Goal: Information Seeking & Learning: Learn about a topic

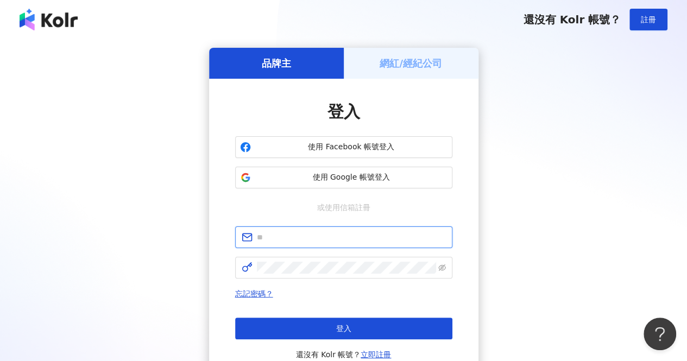
click at [347, 237] on input "text" at bounding box center [351, 237] width 189 height 12
type input "**********"
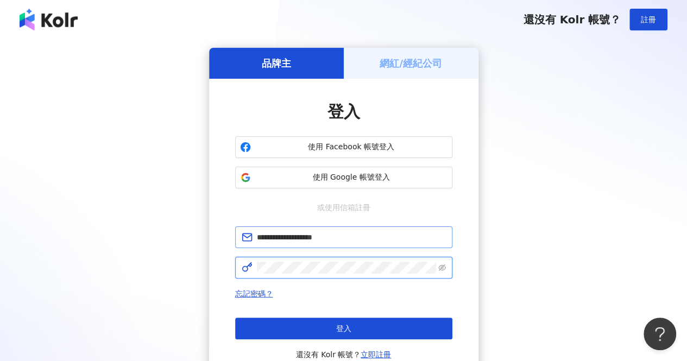
click button "登入" at bounding box center [343, 329] width 217 height 22
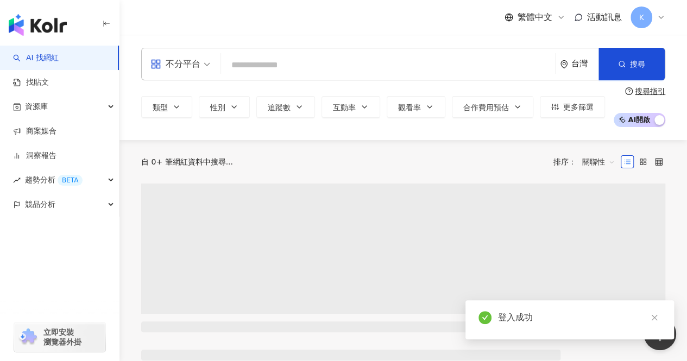
click at [277, 56] on input "search" at bounding box center [387, 65] width 325 height 21
click at [263, 67] on input "search" at bounding box center [387, 65] width 325 height 21
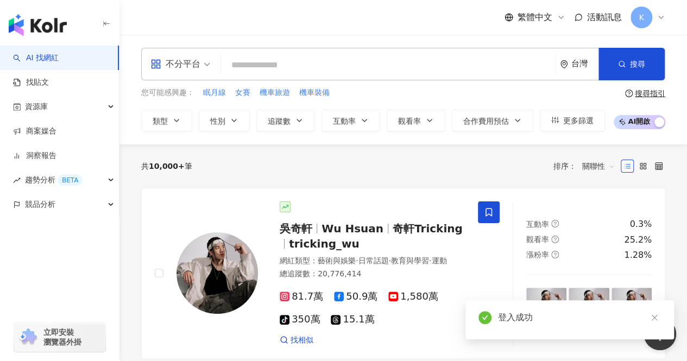
type input "**"
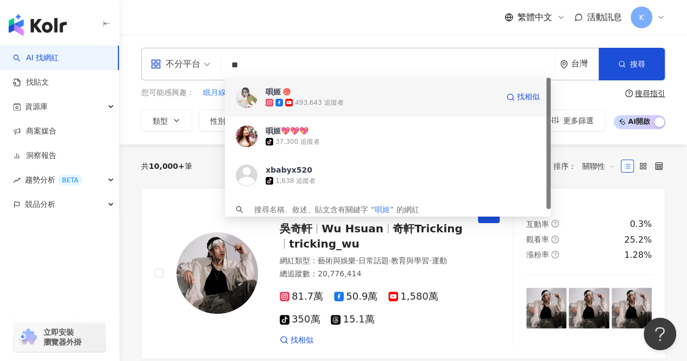
click at [310, 102] on div "493,643 追蹤者" at bounding box center [319, 102] width 48 height 9
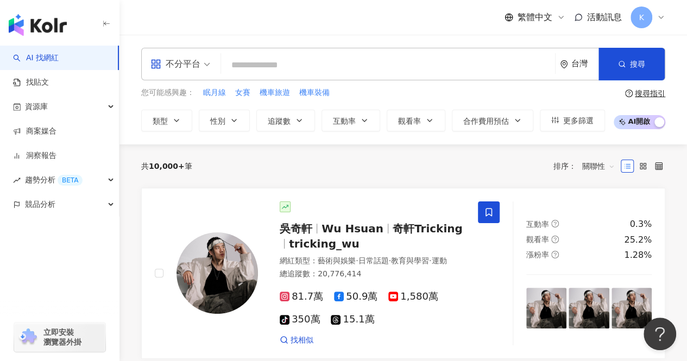
click at [348, 66] on input "search" at bounding box center [387, 65] width 325 height 21
click at [404, 65] on input "search" at bounding box center [387, 65] width 325 height 21
paste input "**********"
type input "**********"
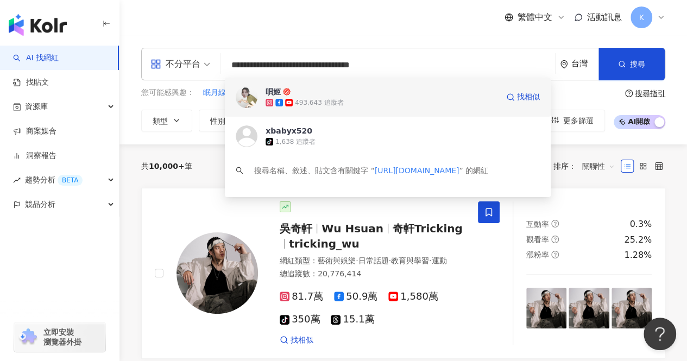
click at [419, 99] on div "493,643 追蹤者" at bounding box center [382, 102] width 233 height 11
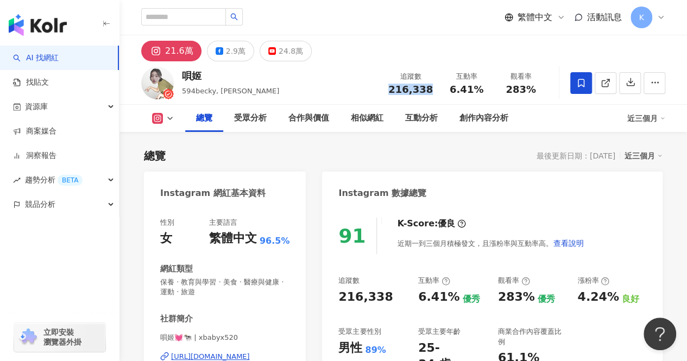
click at [395, 92] on div "追蹤數 216,338" at bounding box center [411, 82] width 58 height 23
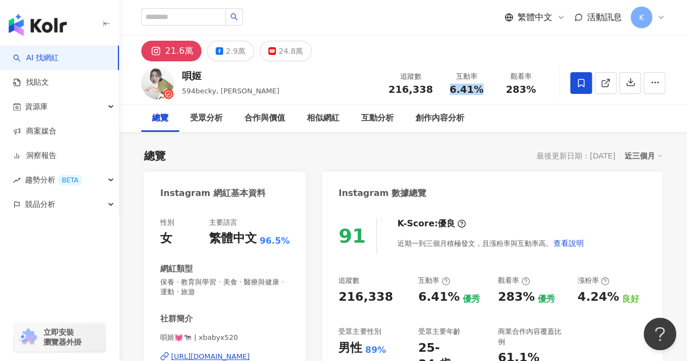
drag, startPoint x: 488, startPoint y: 85, endPoint x: 453, endPoint y: 91, distance: 35.8
click at [453, 91] on div "互動率 6.41%" at bounding box center [466, 82] width 54 height 23
copy span "6.41%"
drag, startPoint x: 507, startPoint y: 89, endPoint x: 544, endPoint y: 90, distance: 37.0
click at [545, 91] on div "觀看率 283%" at bounding box center [521, 82] width 54 height 23
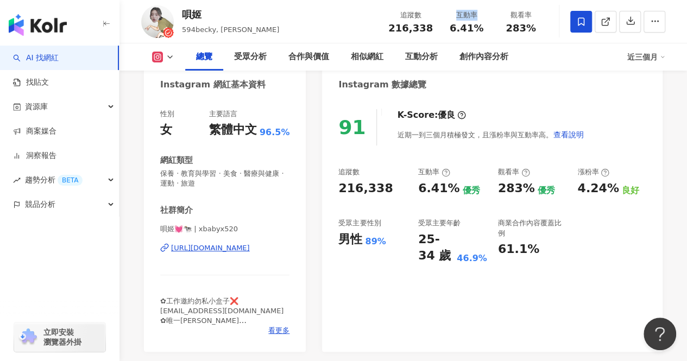
scroll to position [55, 0]
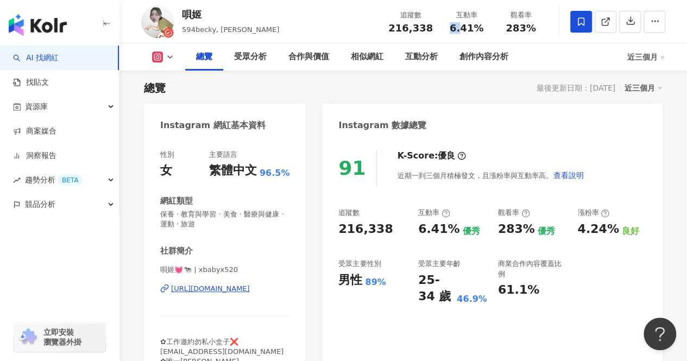
drag, startPoint x: 461, startPoint y: 4, endPoint x: 464, endPoint y: -8, distance: 12.5
click at [464, 0] on html "AI 找網紅 找貼文 資源庫 商案媒合 洞察報告 趨勢分析 BETA 競品分析 立即安裝 瀏覽器外掛 繁體中文 活動訊息 K 21.6萬 2.9萬 24.8萬…" at bounding box center [343, 113] width 687 height 361
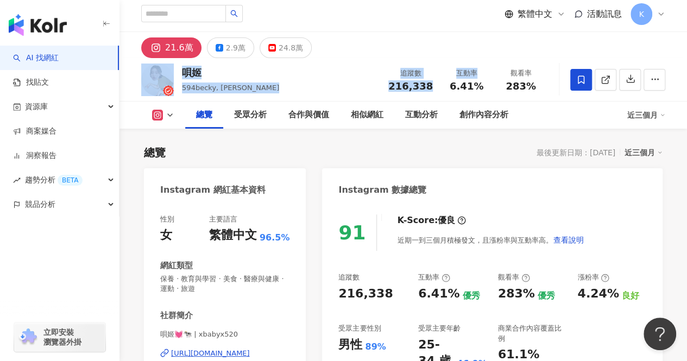
scroll to position [0, 0]
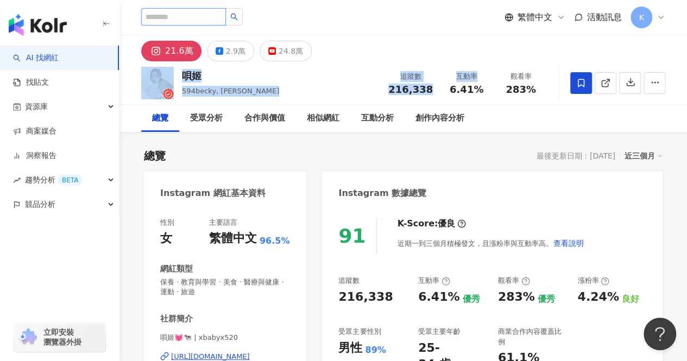
click at [210, 18] on input "search" at bounding box center [183, 16] width 85 height 17
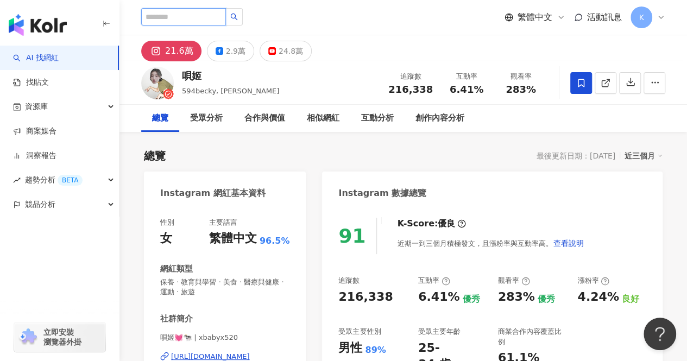
paste input "**********"
type input "**********"
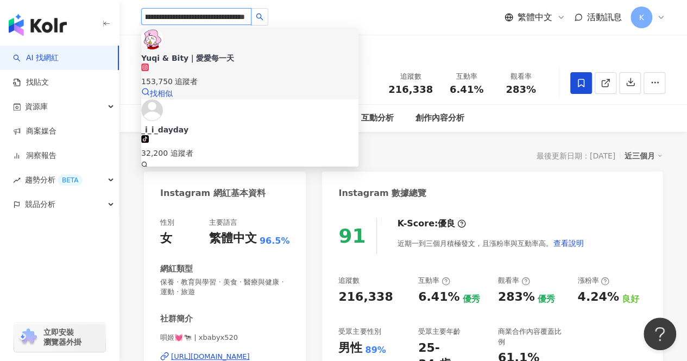
click at [236, 53] on div "Yuqi & Bity｜愛愛每一天" at bounding box center [249, 58] width 217 height 11
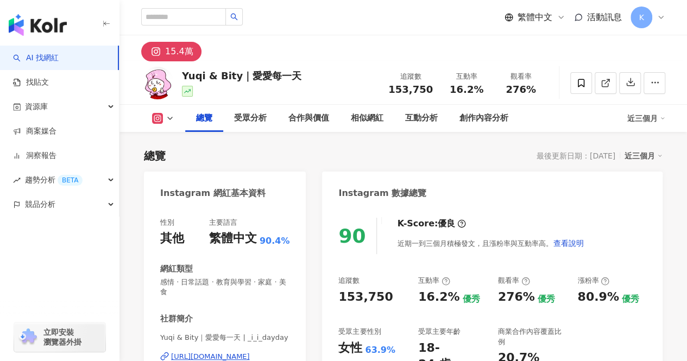
click at [390, 92] on div "追蹤數 153,750" at bounding box center [411, 82] width 58 height 23
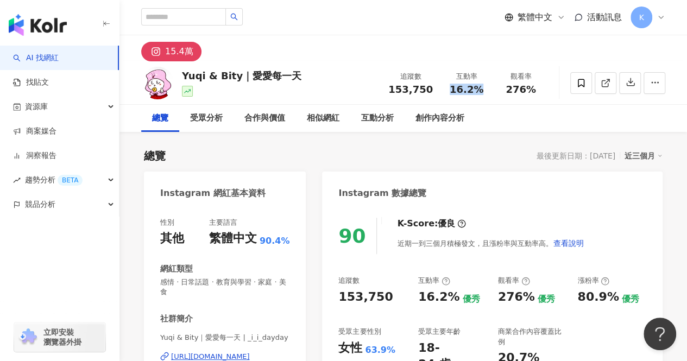
drag, startPoint x: 469, startPoint y: 91, endPoint x: 445, endPoint y: 93, distance: 23.4
click at [446, 93] on div "16.2%" at bounding box center [466, 89] width 41 height 11
copy span "16.2%"
drag, startPoint x: 534, startPoint y: 87, endPoint x: 492, endPoint y: 90, distance: 42.4
click at [492, 90] on div "追蹤數 153,750 互動率 16.2% 觀看率 276%" at bounding box center [465, 83] width 166 height 32
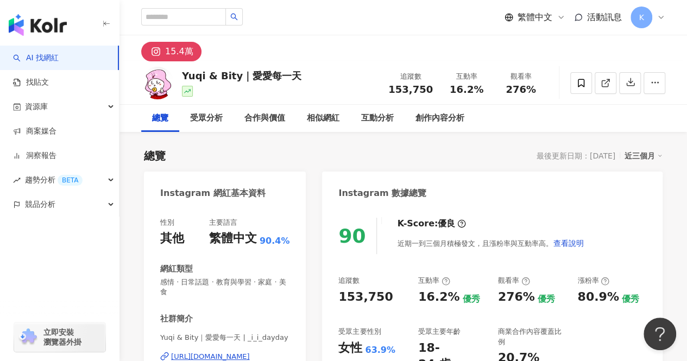
drag, startPoint x: 531, startPoint y: 102, endPoint x: 529, endPoint y: 93, distance: 9.1
click at [531, 101] on div "Yuqi & Bity｜愛愛每一天 追蹤數 153,750 互動率 16.2% 觀看率 276%" at bounding box center [404, 82] width 568 height 43
drag, startPoint x: 532, startPoint y: 91, endPoint x: 504, endPoint y: 93, distance: 28.9
click at [504, 93] on div "276%" at bounding box center [520, 89] width 41 height 11
copy span "276%"
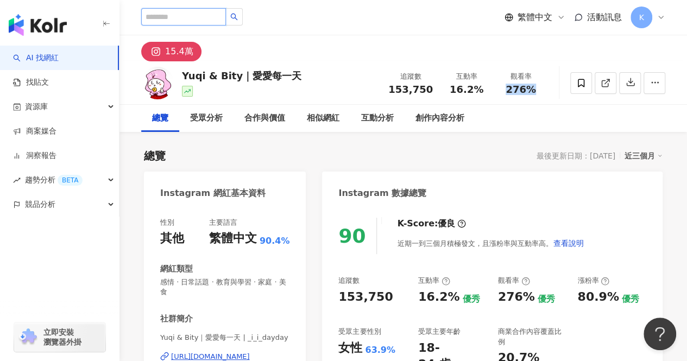
click at [223, 9] on input "search" at bounding box center [183, 16] width 85 height 17
click at [211, 15] on input "search" at bounding box center [183, 16] width 85 height 17
paste input "**********"
type input "**********"
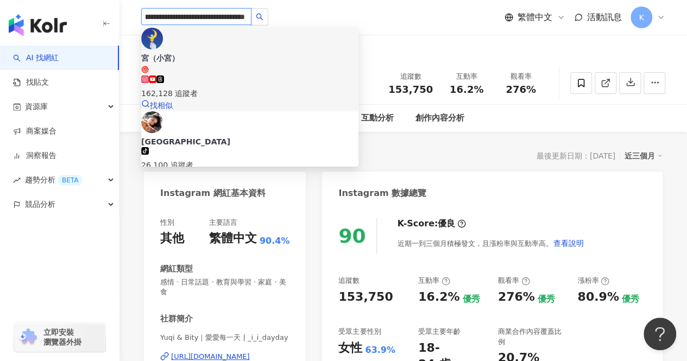
click at [246, 87] on div "162,128 追蹤者" at bounding box center [249, 93] width 217 height 12
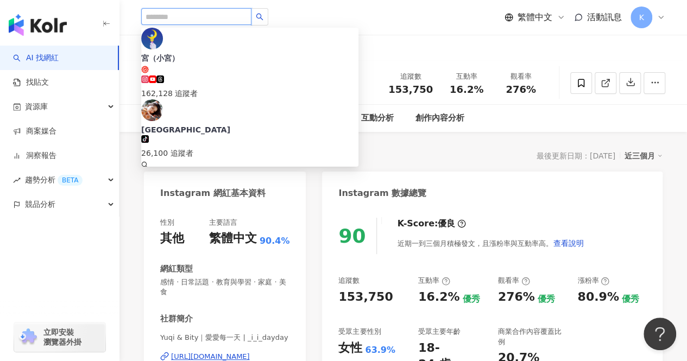
scroll to position [0, 0]
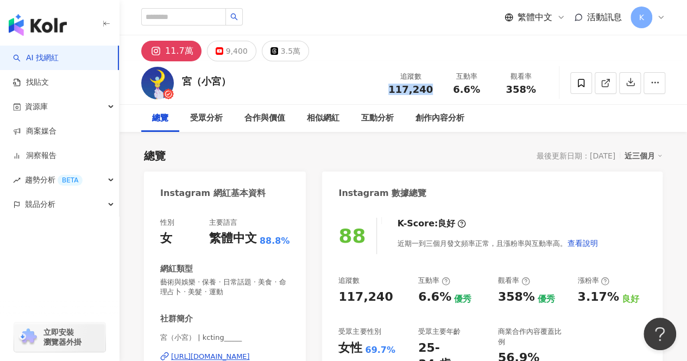
drag, startPoint x: 437, startPoint y: 87, endPoint x: 394, endPoint y: 91, distance: 43.0
click at [394, 91] on div "追蹤數 117,240" at bounding box center [411, 82] width 58 height 23
copy span "117,240"
drag, startPoint x: 485, startPoint y: 90, endPoint x: 455, endPoint y: 90, distance: 29.9
click at [455, 90] on div "6.6%" at bounding box center [466, 89] width 41 height 11
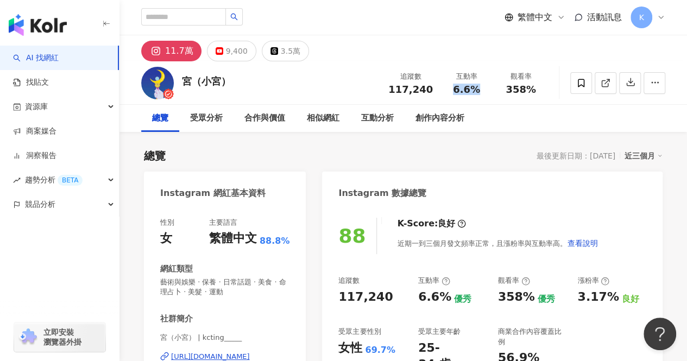
copy span "6.6%"
drag, startPoint x: 533, startPoint y: 91, endPoint x: 507, endPoint y: 92, distance: 26.1
click at [507, 92] on span "358%" at bounding box center [521, 89] width 30 height 11
copy span "358%"
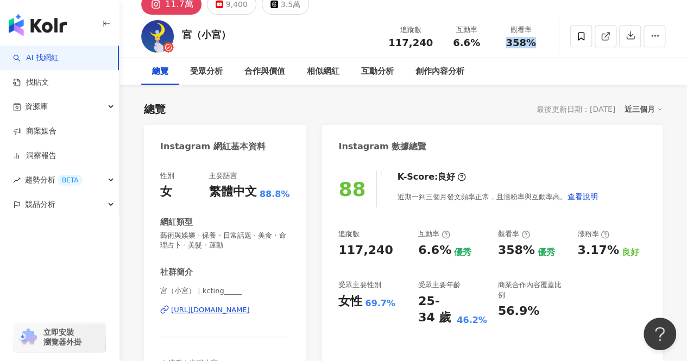
scroll to position [109, 0]
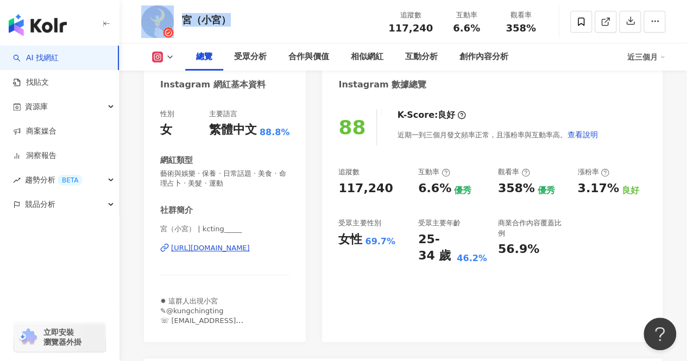
drag, startPoint x: 226, startPoint y: 19, endPoint x: 175, endPoint y: 20, distance: 50.5
click at [174, 20] on div "宮（小宮） 追蹤數 117,240 互動率 6.6% 觀看率 358%" at bounding box center [404, 21] width 568 height 43
copy div "宮（小宮）"
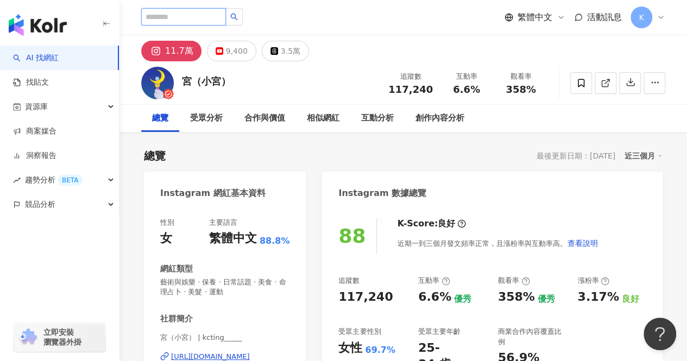
click at [185, 23] on input "search" at bounding box center [183, 16] width 85 height 17
paste input "**********"
type input "**********"
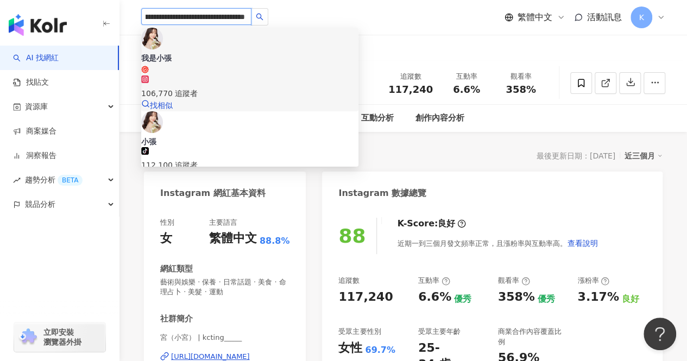
click at [230, 53] on span "我是小張" at bounding box center [249, 63] width 217 height 21
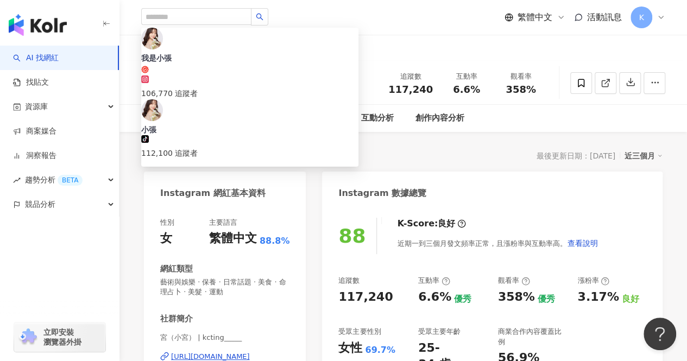
scroll to position [0, 0]
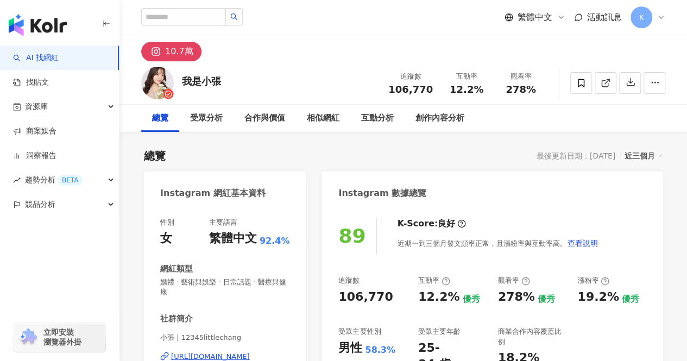
drag, startPoint x: 230, startPoint y: 82, endPoint x: 334, endPoint y: 0, distance: 131.8
click at [183, 81] on div "我是小張 追蹤數 106,770 互動率 12.2% 觀看率 278%" at bounding box center [404, 82] width 568 height 43
copy div "我是小張"
drag, startPoint x: 436, startPoint y: 91, endPoint x: 392, endPoint y: 93, distance: 44.1
click at [392, 93] on div "追蹤數 106,770" at bounding box center [411, 82] width 58 height 23
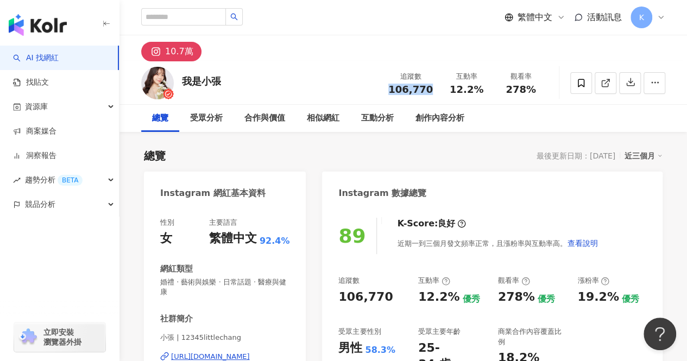
copy span "106,770"
drag, startPoint x: 480, startPoint y: 87, endPoint x: 454, endPoint y: 91, distance: 26.9
click at [454, 91] on span "12.2%" at bounding box center [467, 89] width 34 height 11
copy span "12.2%"
drag, startPoint x: 533, startPoint y: 90, endPoint x: 510, endPoint y: 91, distance: 23.9
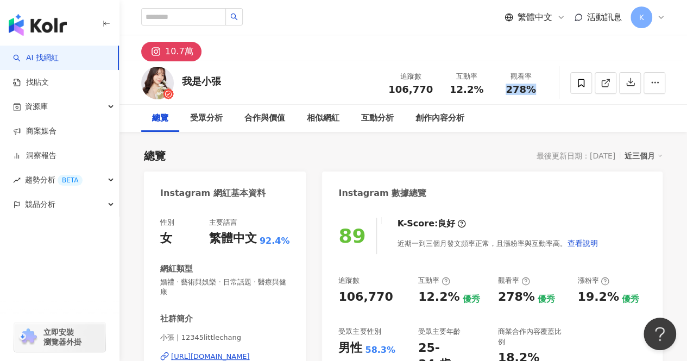
click at [510, 91] on span "278%" at bounding box center [521, 89] width 30 height 11
copy span "278%"
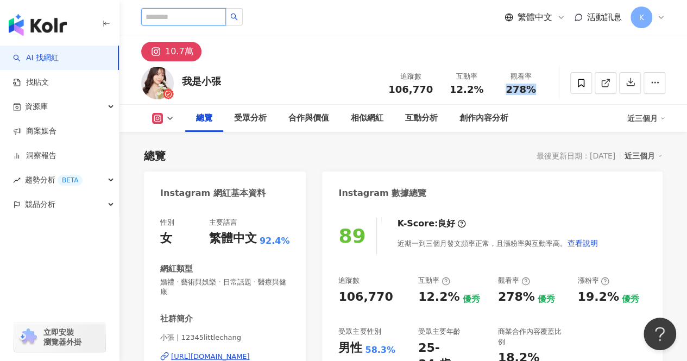
click at [159, 20] on input "search" at bounding box center [183, 16] width 85 height 17
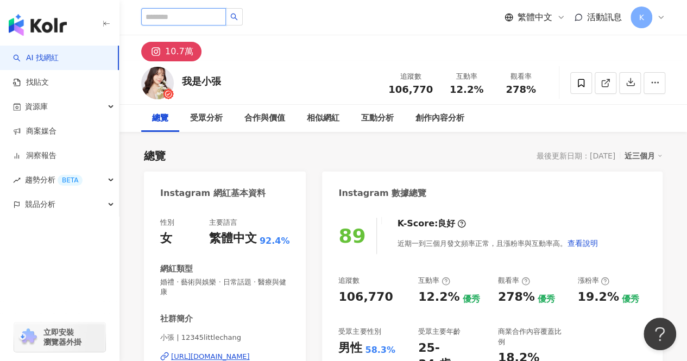
paste input "**********"
type input "**********"
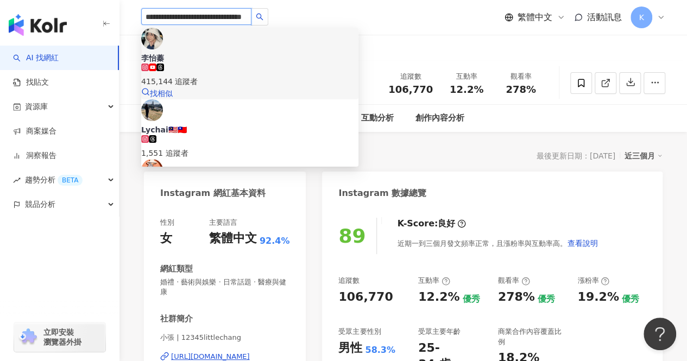
click at [216, 76] on div "415,144 追蹤者" at bounding box center [249, 82] width 217 height 12
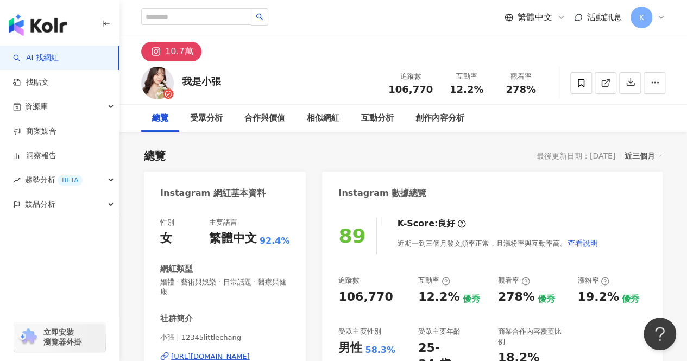
scroll to position [0, 0]
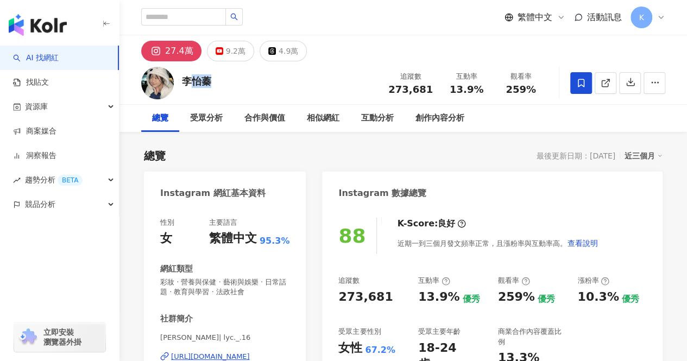
drag, startPoint x: 193, startPoint y: 85, endPoint x: 209, endPoint y: 49, distance: 39.2
click at [187, 83] on div "李怡蓁 追蹤數 273,681 互動率 13.9% 觀看率 259%" at bounding box center [404, 82] width 568 height 43
drag, startPoint x: 435, startPoint y: 92, endPoint x: 395, endPoint y: 92, distance: 39.1
click at [395, 92] on div "追蹤數 273,681" at bounding box center [411, 82] width 58 height 23
copy span "273,681"
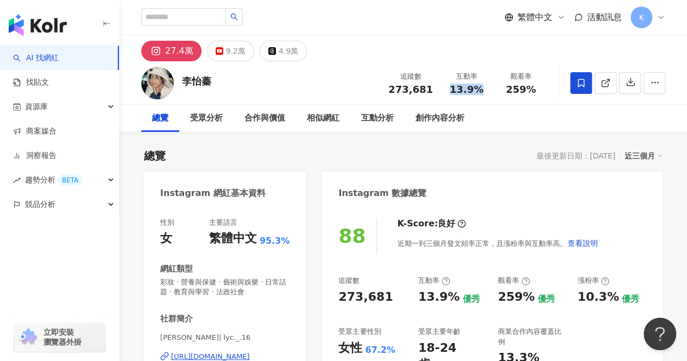
drag, startPoint x: 450, startPoint y: 89, endPoint x: 478, endPoint y: 89, distance: 27.7
click at [478, 89] on div "13.9%" at bounding box center [466, 89] width 41 height 11
copy span "13.9%"
drag, startPoint x: 507, startPoint y: 91, endPoint x: 538, endPoint y: 89, distance: 31.0
click at [538, 89] on div "259%" at bounding box center [520, 89] width 41 height 11
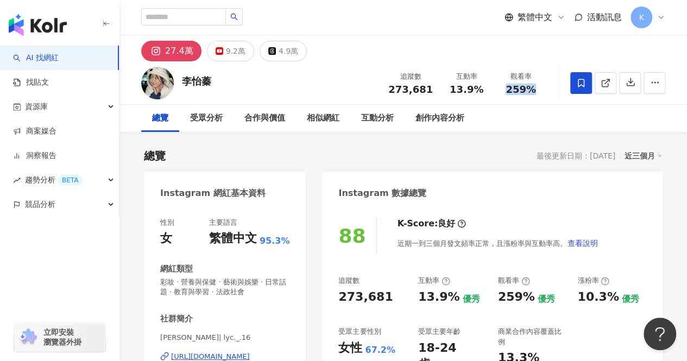
copy span "259%"
click at [216, 14] on input "search" at bounding box center [183, 16] width 85 height 17
paste input "**********"
type input "**********"
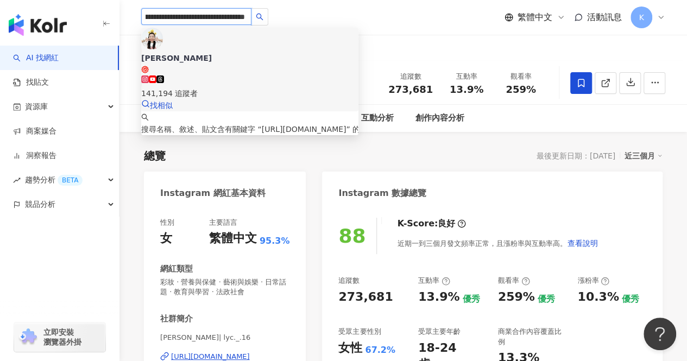
click at [245, 87] on div "141,194 追蹤者" at bounding box center [249, 93] width 217 height 12
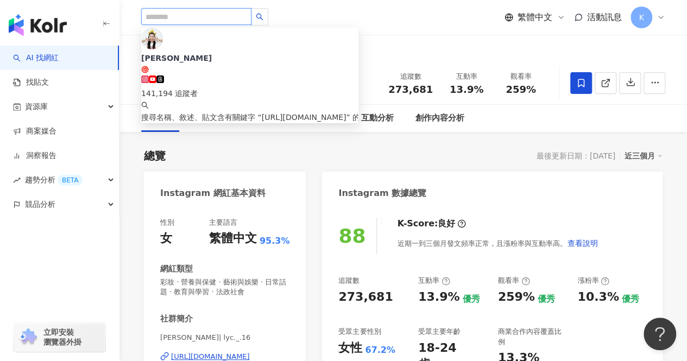
scroll to position [0, 0]
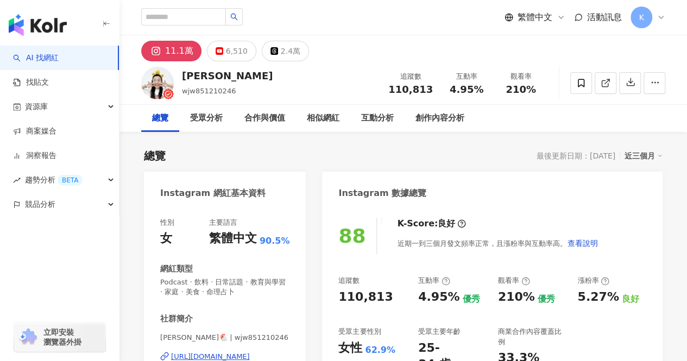
drag, startPoint x: 435, startPoint y: 90, endPoint x: 387, endPoint y: 90, distance: 47.3
click at [387, 90] on div "追蹤數 110,813" at bounding box center [411, 82] width 58 height 23
drag, startPoint x: 481, startPoint y: 89, endPoint x: 447, endPoint y: 91, distance: 34.3
click at [448, 91] on div "4.95%" at bounding box center [466, 89] width 41 height 11
copy span "4.95%"
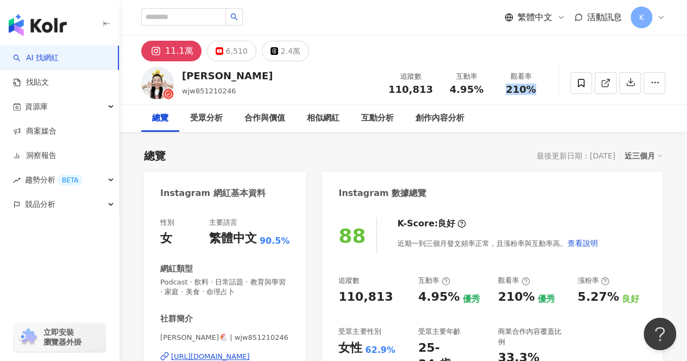
drag, startPoint x: 537, startPoint y: 85, endPoint x: 505, endPoint y: 89, distance: 32.8
click at [505, 89] on div "210%" at bounding box center [520, 89] width 41 height 11
copy span "210%"
drag, startPoint x: 211, startPoint y: 81, endPoint x: 181, endPoint y: 79, distance: 30.0
click at [181, 79] on div "靖雯 wjw851210246 追蹤數 110,813 互動率 4.95% 觀看率 210%" at bounding box center [404, 82] width 568 height 43
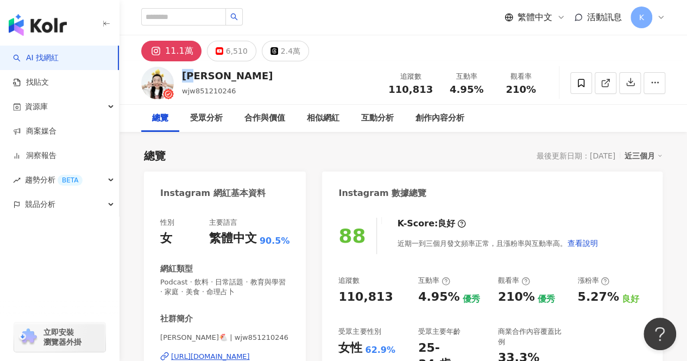
copy div "靖雯"
click at [226, 16] on input "search" at bounding box center [183, 16] width 85 height 17
paste input "**********"
type input "**********"
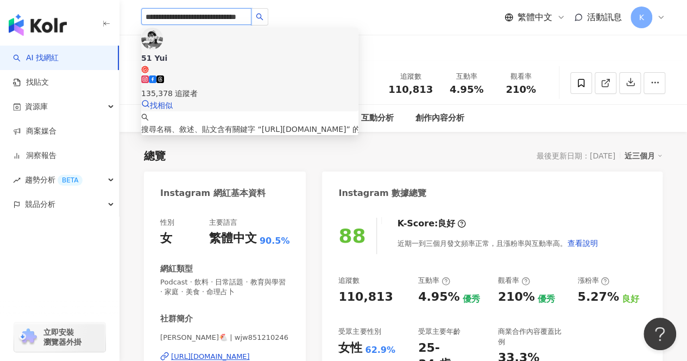
click at [246, 53] on span "51 Yui" at bounding box center [249, 63] width 217 height 21
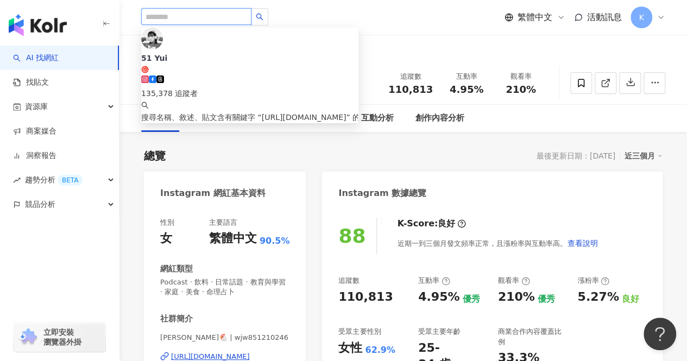
scroll to position [0, 0]
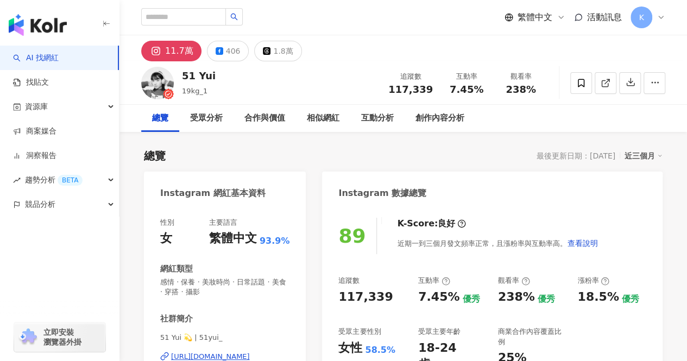
click at [381, 90] on div "51 Yui 19kg_1 追蹤數 117,339 互動率 7.45% 觀看率 238%" at bounding box center [404, 82] width 568 height 43
drag, startPoint x: 494, startPoint y: 92, endPoint x: 453, endPoint y: 92, distance: 41.3
click at [453, 92] on div "追蹤數 117,339 互動率 7.45% 觀看率 238%" at bounding box center [465, 83] width 166 height 32
click at [451, 93] on span "7.45%" at bounding box center [467, 89] width 34 height 11
drag, startPoint x: 451, startPoint y: 93, endPoint x: 478, endPoint y: 90, distance: 26.2
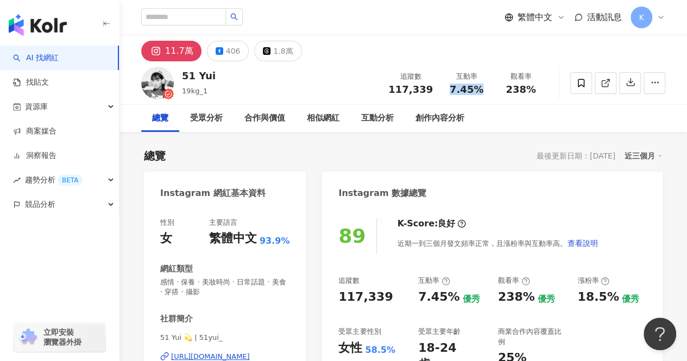
click at [478, 90] on span "7.45%" at bounding box center [467, 89] width 34 height 11
copy span "7.45%"
drag, startPoint x: 502, startPoint y: 92, endPoint x: 538, endPoint y: 93, distance: 35.9
click at [538, 93] on div "238%" at bounding box center [520, 89] width 41 height 11
copy span "238%"
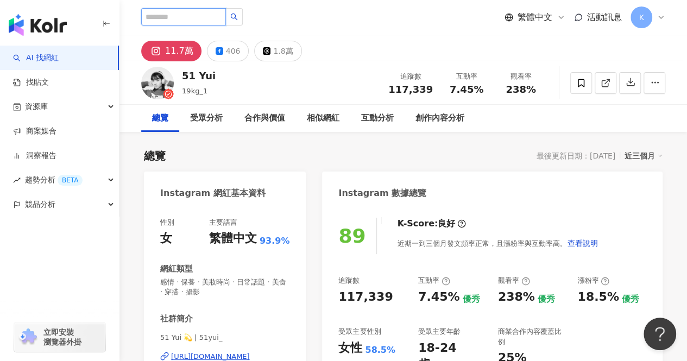
click at [204, 20] on input "search" at bounding box center [183, 16] width 85 height 17
paste input "**********"
type input "**********"
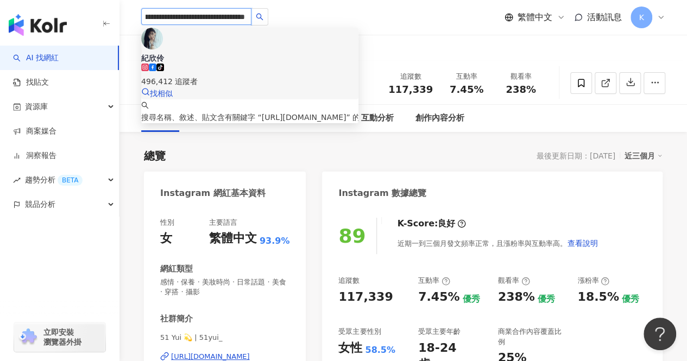
click at [239, 53] on span "紀欣伶" at bounding box center [249, 58] width 217 height 11
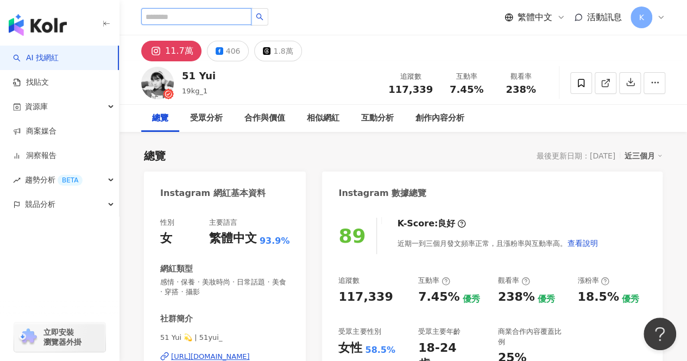
scroll to position [0, 0]
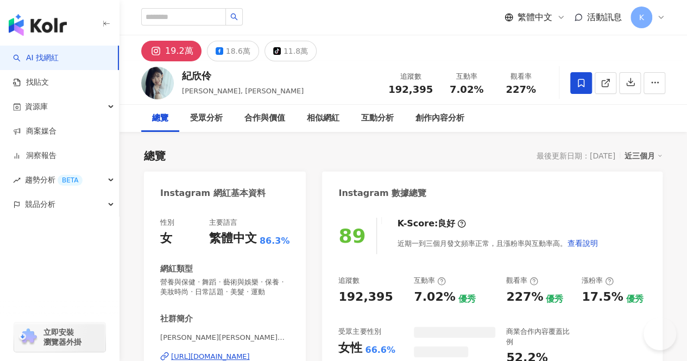
click at [434, 89] on div "追蹤數 192,395" at bounding box center [411, 82] width 58 height 23
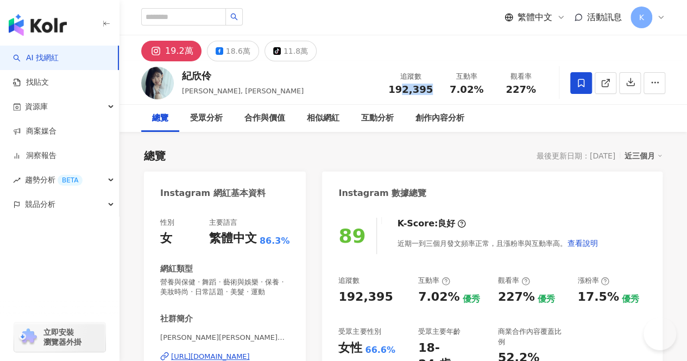
drag, startPoint x: 412, startPoint y: 92, endPoint x: 404, endPoint y: 92, distance: 8.1
click at [404, 92] on div "追蹤數 192,395" at bounding box center [411, 82] width 58 height 23
click at [393, 93] on span "192,395" at bounding box center [410, 89] width 45 height 11
drag, startPoint x: 413, startPoint y: 90, endPoint x: 361, endPoint y: 33, distance: 77.3
click at [429, 89] on div "追蹤數 192,395" at bounding box center [411, 82] width 58 height 23
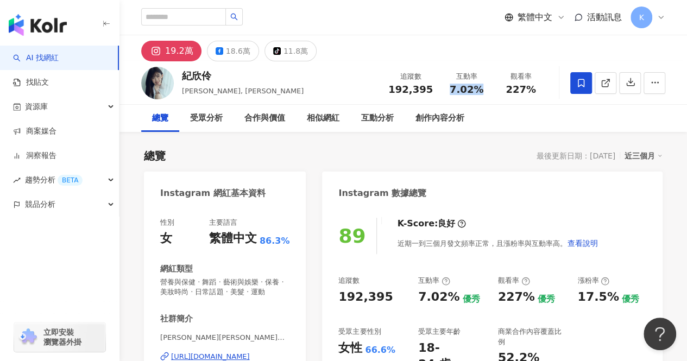
drag, startPoint x: 454, startPoint y: 89, endPoint x: 486, endPoint y: 90, distance: 31.5
click at [486, 90] on div "7.02%" at bounding box center [466, 89] width 41 height 11
drag, startPoint x: 504, startPoint y: 92, endPoint x: 527, endPoint y: 91, distance: 23.4
click at [534, 92] on div "227%" at bounding box center [520, 89] width 41 height 11
copy span "227%"
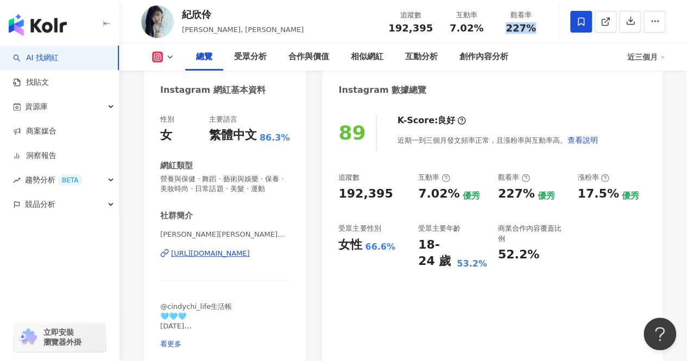
scroll to position [109, 0]
